Goal: Task Accomplishment & Management: Manage account settings

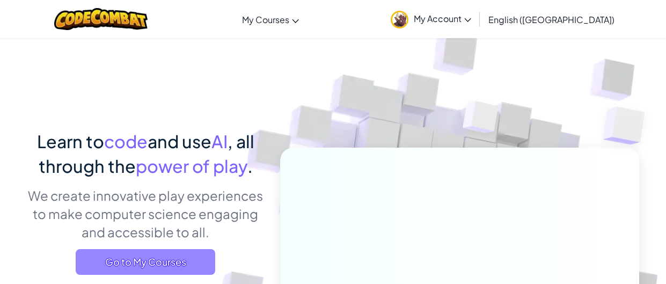
click at [148, 263] on span "Go to My Courses" at bounding box center [145, 262] width 139 height 26
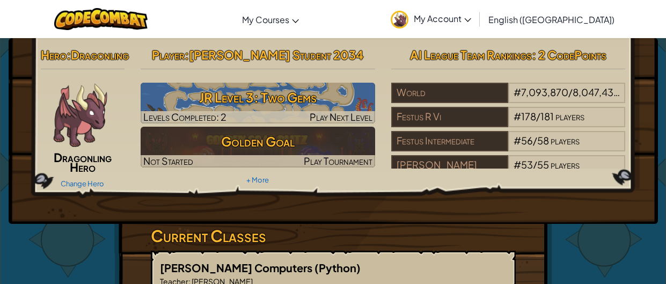
click at [471, 17] on span "My Account" at bounding box center [442, 18] width 57 height 11
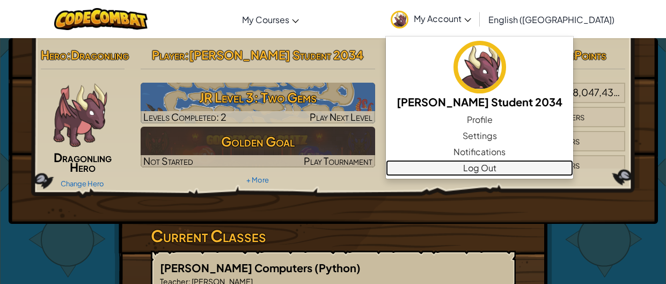
click at [547, 167] on link "Log Out" at bounding box center [479, 168] width 187 height 16
